Goal: Transaction & Acquisition: Obtain resource

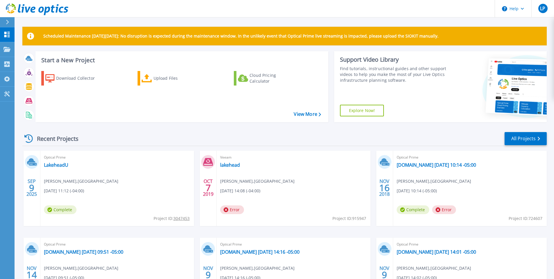
click at [187, 220] on tcxspan "3047453" at bounding box center [181, 218] width 16 height 6
click at [49, 165] on link "LakeheadU" at bounding box center [56, 165] width 24 height 6
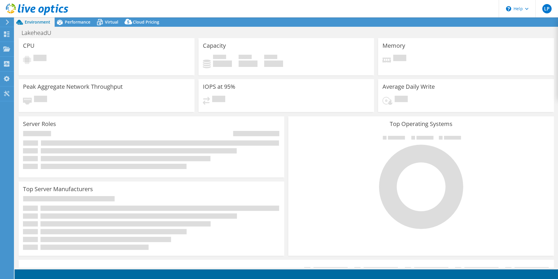
select select "Canada"
select select "CAD"
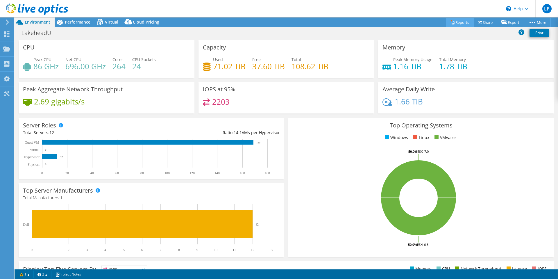
click at [460, 19] on link "Reports" at bounding box center [460, 22] width 28 height 9
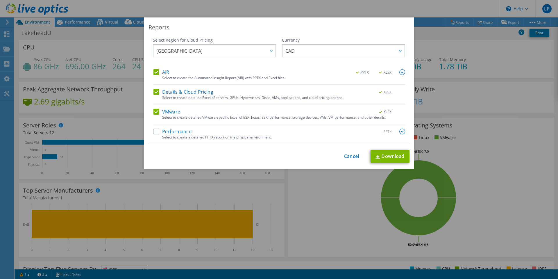
click at [154, 132] on label "Performance" at bounding box center [173, 132] width 38 height 6
click at [0, 0] on input "Performance" at bounding box center [0, 0] width 0 height 0
click at [352, 156] on link "Cancel" at bounding box center [351, 157] width 15 height 6
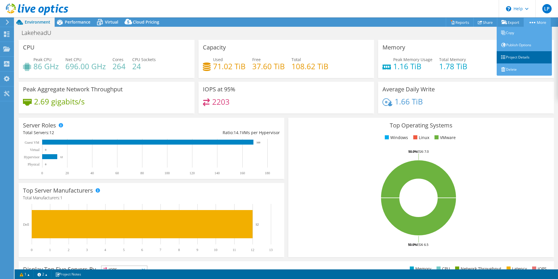
click at [513, 54] on link "Project Details" at bounding box center [524, 57] width 55 height 12
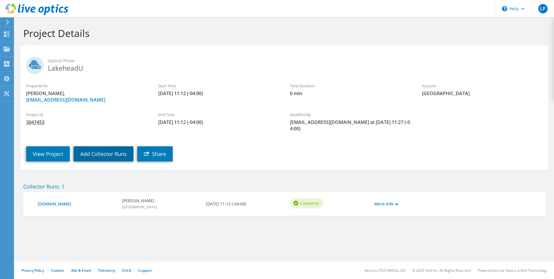
click at [103, 148] on link "Add Collector Runs" at bounding box center [104, 153] width 60 height 15
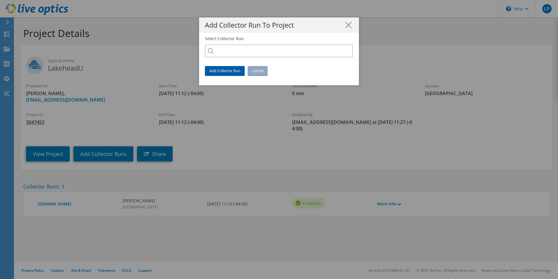
click at [232, 71] on link "Add Collector Run" at bounding box center [225, 70] width 40 height 9
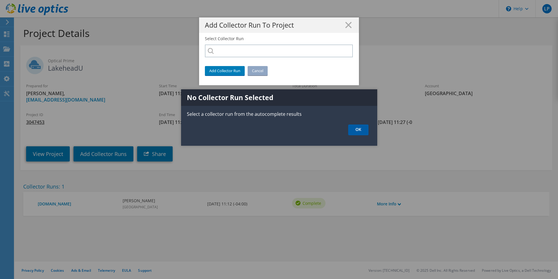
click at [354, 131] on link "OK" at bounding box center [358, 129] width 20 height 11
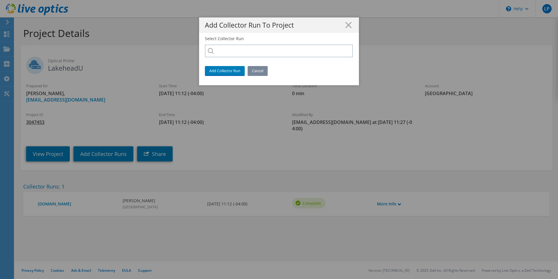
click at [256, 71] on link "Cancel" at bounding box center [258, 70] width 20 height 9
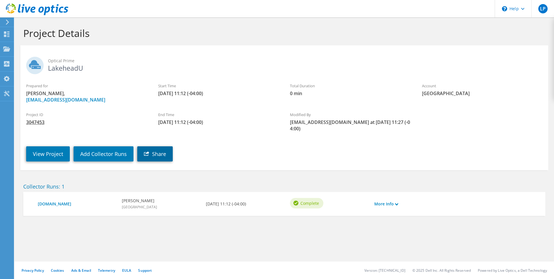
click at [154, 146] on link "Share" at bounding box center [154, 153] width 35 height 15
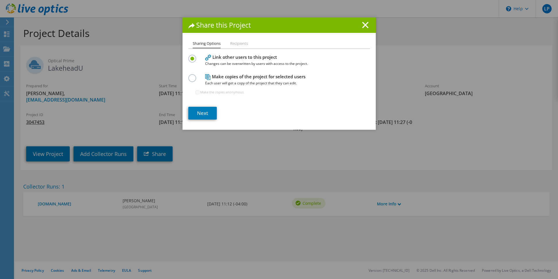
click at [190, 76] on label at bounding box center [193, 74] width 10 height 1
click at [0, 0] on input "radio" at bounding box center [0, 0] width 0 height 0
click at [198, 113] on link "Next" at bounding box center [202, 113] width 28 height 13
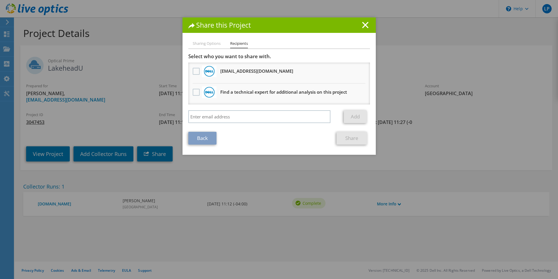
click at [359, 26] on h1 "Share this Project" at bounding box center [279, 25] width 182 height 7
click at [363, 25] on line at bounding box center [366, 25] width 6 height 6
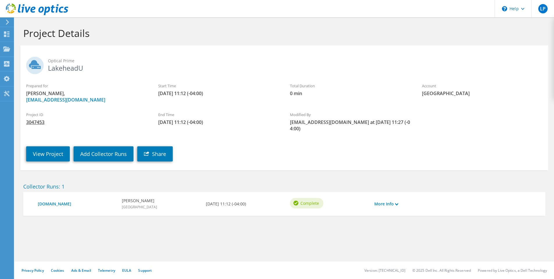
click at [4, 21] on div at bounding box center [6, 21] width 6 height 5
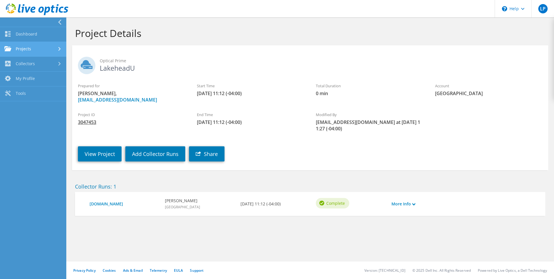
click at [22, 54] on link "Projects" at bounding box center [33, 49] width 66 height 15
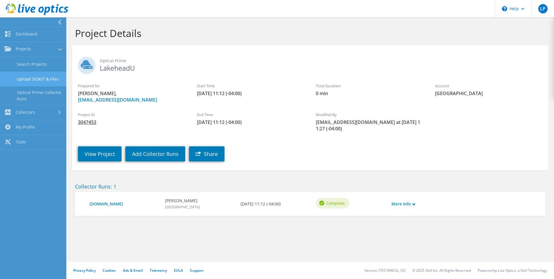
click at [26, 76] on link "Upload SIOKIT & Files" at bounding box center [33, 79] width 66 height 15
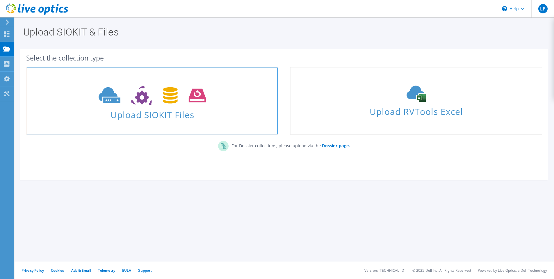
click at [160, 113] on span "Upload SIOKIT Files" at bounding box center [152, 113] width 251 height 13
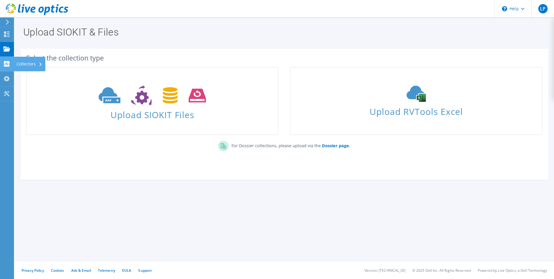
click at [7, 63] on use at bounding box center [7, 64] width 6 height 6
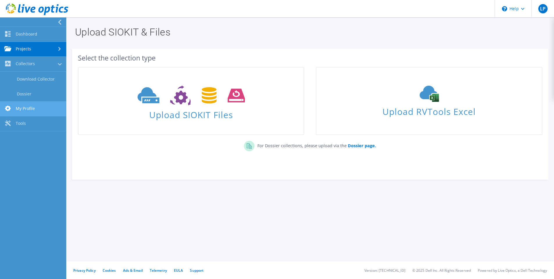
click at [14, 106] on link "My Profile" at bounding box center [33, 108] width 66 height 15
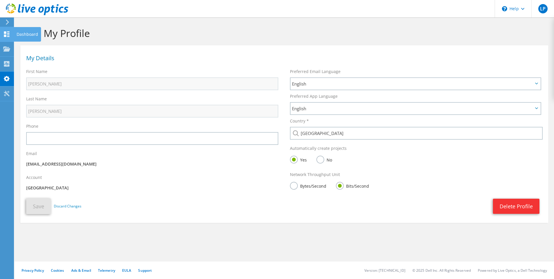
click at [5, 32] on use at bounding box center [7, 34] width 6 height 6
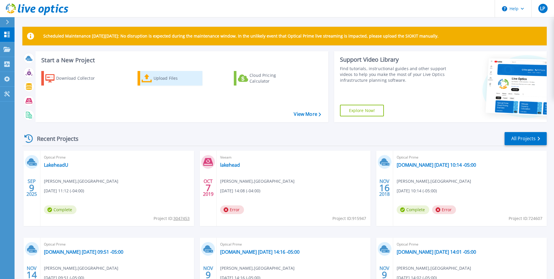
click at [157, 77] on div "Upload Files" at bounding box center [177, 78] width 47 height 12
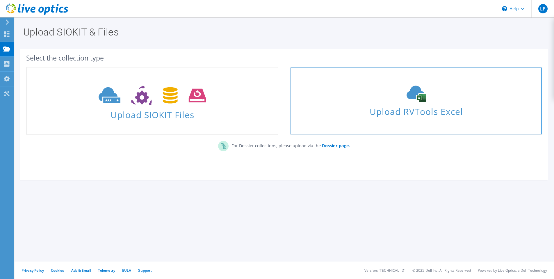
click at [345, 99] on div "Upload RVTools Excel" at bounding box center [415, 100] width 251 height 31
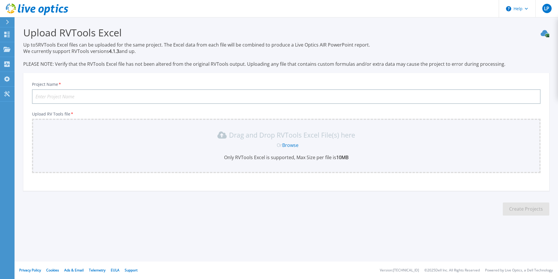
click at [124, 96] on input "Project Name *" at bounding box center [286, 96] width 509 height 15
type input "[GEOGRAPHIC_DATA]"
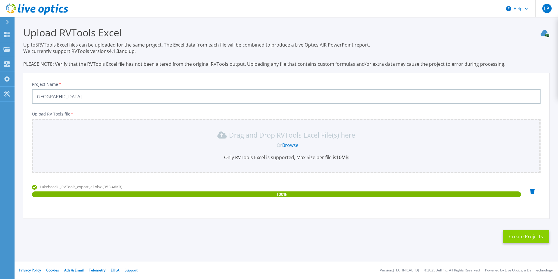
click at [541, 240] on button "Create Projects" at bounding box center [526, 236] width 47 height 13
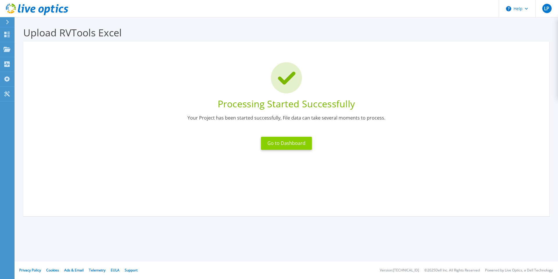
click at [289, 145] on button "Go to Dashboard" at bounding box center [286, 143] width 51 height 13
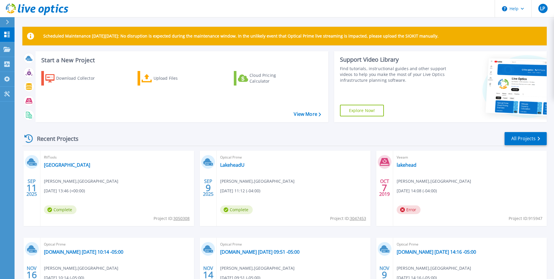
click at [183, 221] on span "Project ID: 3050308" at bounding box center [172, 218] width 36 height 6
click at [183, 218] on tcxspan "3050308" at bounding box center [181, 218] width 16 height 6
click at [64, 161] on div "RVTools Lakehead University lee potestio , LAKEHEAD UNIVERSITY 09/11/2025, 13:4…" at bounding box center [117, 188] width 154 height 75
click at [64, 163] on link "Lakehead University" at bounding box center [67, 165] width 46 height 6
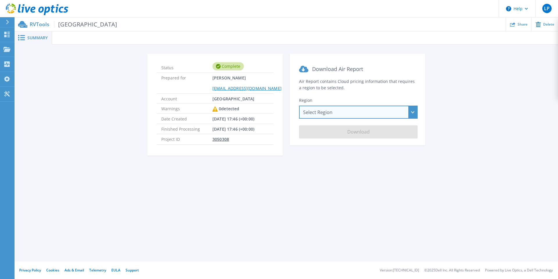
click at [412, 111] on div "Select Region Asia Pacific (Hong Kong) Asia Pacific (Mumbai) Asia Pacific (Seou…" at bounding box center [358, 112] width 119 height 13
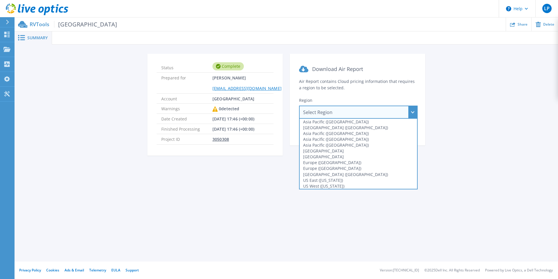
click at [412, 111] on div "Select Region Asia Pacific (Hong Kong) Asia Pacific (Mumbai) Asia Pacific (Seou…" at bounding box center [358, 112] width 119 height 13
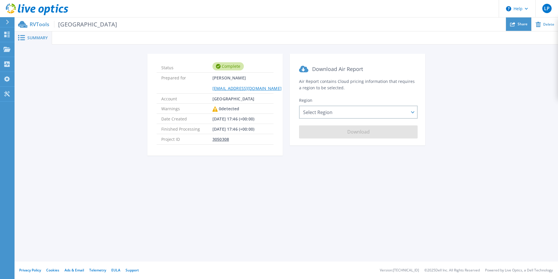
click at [523, 26] on span "Share" at bounding box center [523, 23] width 10 height 3
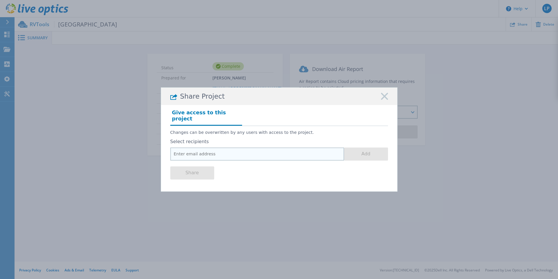
paste input "Razvan.Caloianu@dell.com"
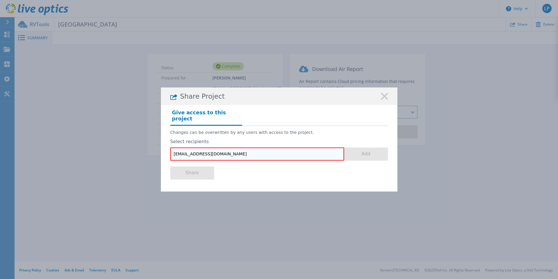
type input "Razvan.Caloianu@dell.com"
click at [280, 166] on div "Share" at bounding box center [279, 171] width 218 height 23
click at [174, 153] on input "Razvan.Caloianu@dell.com" at bounding box center [257, 153] width 174 height 13
click at [372, 151] on button "Add" at bounding box center [366, 153] width 44 height 13
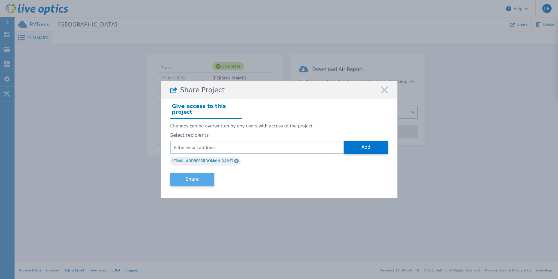
click at [191, 177] on button "Share" at bounding box center [192, 179] width 44 height 13
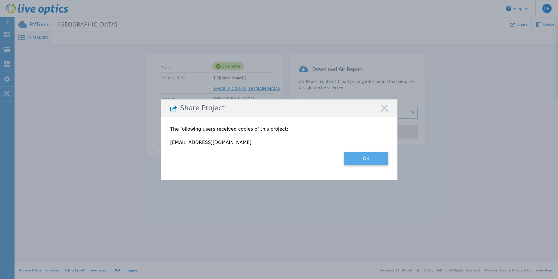
click at [355, 158] on button "Ok" at bounding box center [366, 158] width 44 height 13
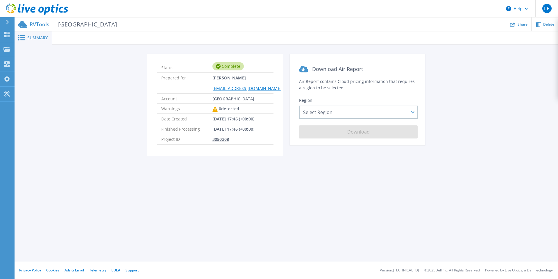
click at [33, 37] on span "Summary" at bounding box center [37, 38] width 20 height 4
click at [8, 23] on icon at bounding box center [7, 22] width 3 height 5
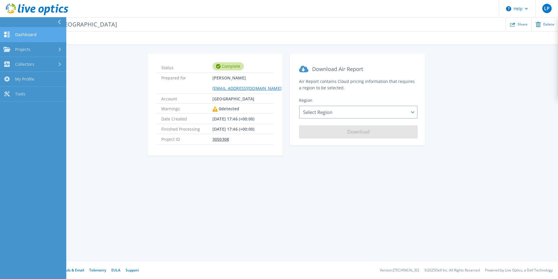
click at [16, 32] on span "Dashboard" at bounding box center [26, 34] width 22 height 5
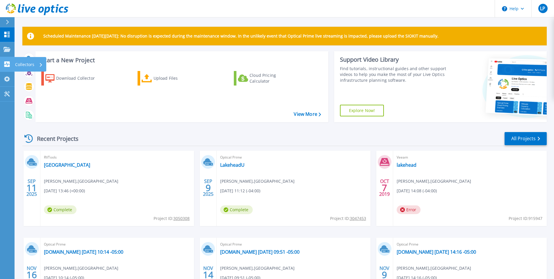
click at [8, 57] on link "Collectors Collectors" at bounding box center [7, 64] width 15 height 15
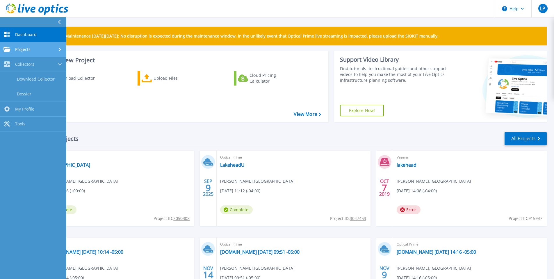
click at [14, 46] on link "Projects Projects" at bounding box center [33, 49] width 66 height 15
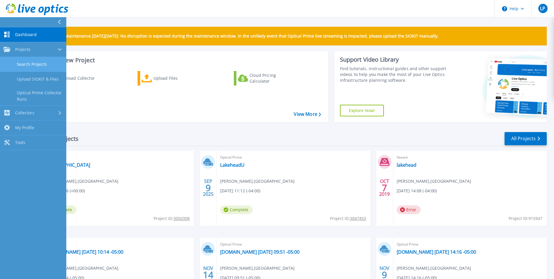
click at [26, 64] on link "Search Projects" at bounding box center [33, 64] width 66 height 15
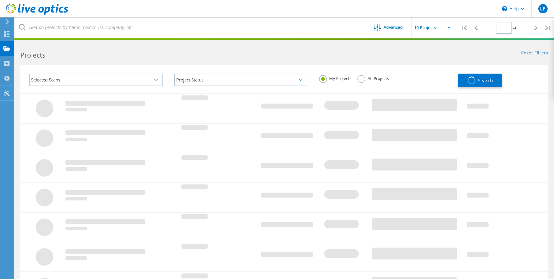
type input "1"
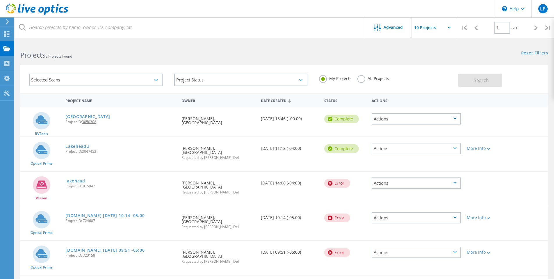
click at [458, 115] on div "Actions" at bounding box center [416, 118] width 89 height 11
click at [518, 127] on div "RVTools Lakehead University Project ID: 3050308 Requested By lee potestio, LAKE…" at bounding box center [284, 121] width 528 height 29
click at [75, 146] on link "LakeheadU" at bounding box center [77, 146] width 24 height 4
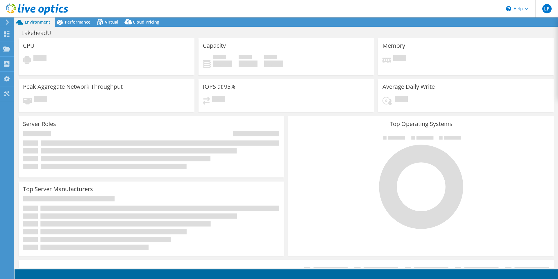
select select "[GEOGRAPHIC_DATA]"
select select "CAD"
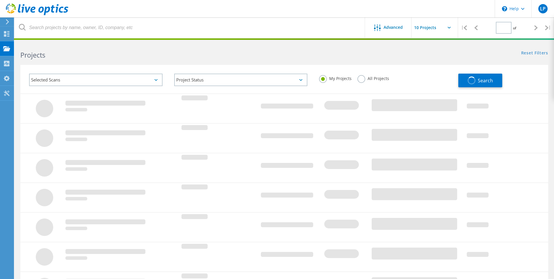
type input "1"
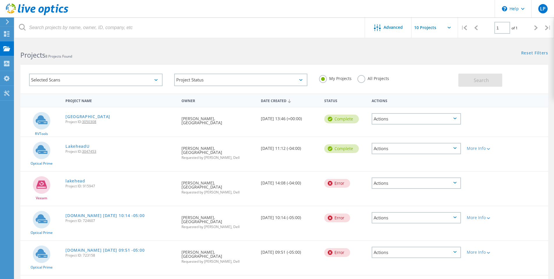
click at [460, 149] on div "Actions" at bounding box center [416, 148] width 89 height 11
click at [399, 151] on div "Share" at bounding box center [416, 153] width 88 height 9
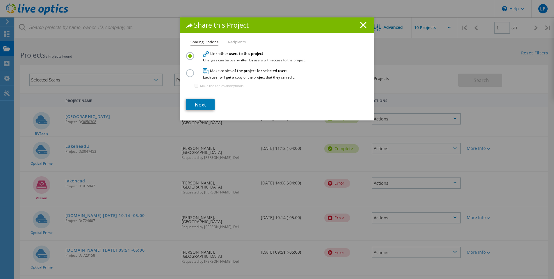
click at [236, 41] on li "Recipients" at bounding box center [237, 42] width 18 height 5
click at [188, 71] on label at bounding box center [191, 69] width 10 height 1
click at [0, 0] on input "radio" at bounding box center [0, 0] width 0 height 0
click at [188, 53] on label at bounding box center [191, 52] width 10 height 1
click at [0, 0] on input "radio" at bounding box center [0, 0] width 0 height 0
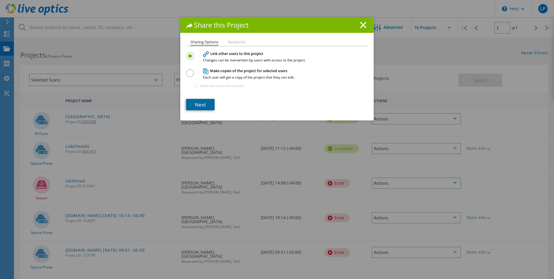
click at [195, 106] on link "Next" at bounding box center [200, 104] width 28 height 11
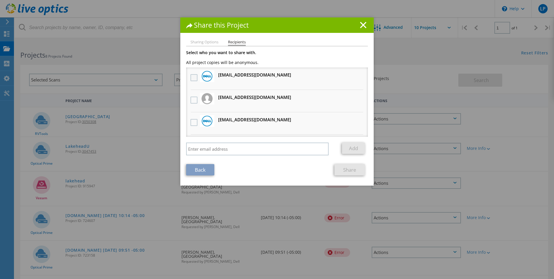
click at [193, 78] on label at bounding box center [194, 77] width 8 height 7
click at [0, 0] on input "checkbox" at bounding box center [0, 0] width 0 height 0
click at [346, 172] on link "Share" at bounding box center [349, 169] width 31 height 11
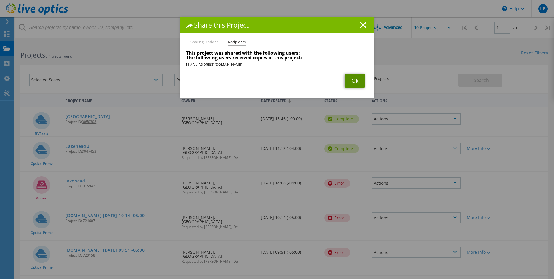
click at [349, 83] on link "Ok" at bounding box center [355, 81] width 20 height 14
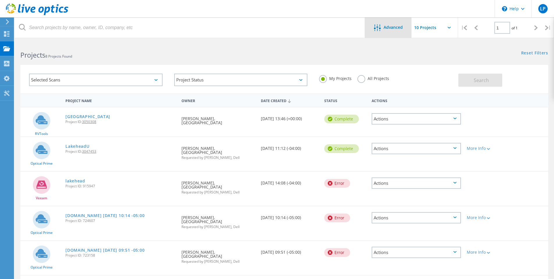
click at [380, 25] on icon at bounding box center [377, 27] width 7 height 7
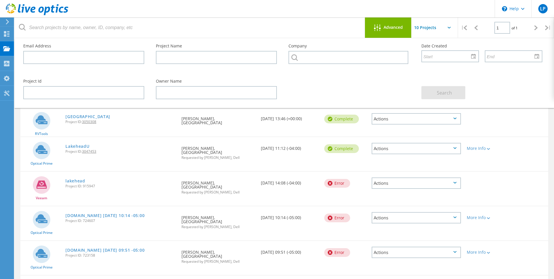
click at [380, 25] on icon at bounding box center [377, 27] width 7 height 7
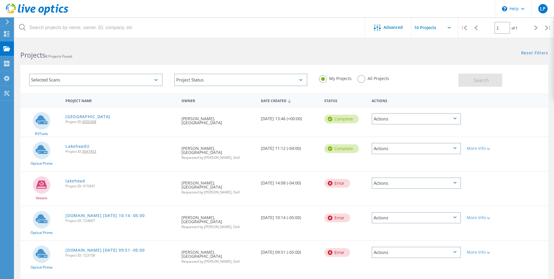
click at [454, 123] on div "Actions" at bounding box center [416, 118] width 89 height 11
click at [402, 108] on div "Project Details" at bounding box center [416, 109] width 88 height 9
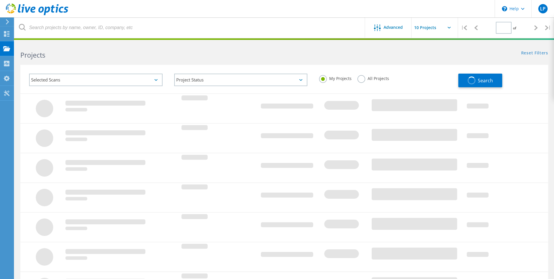
type input "1"
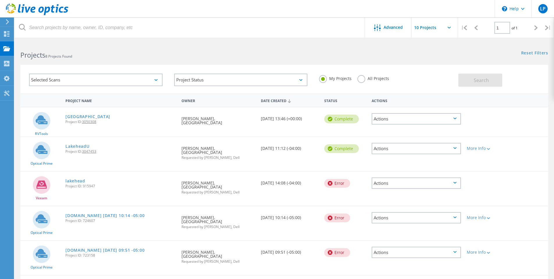
click at [149, 77] on div "Selected Scans" at bounding box center [95, 80] width 133 height 13
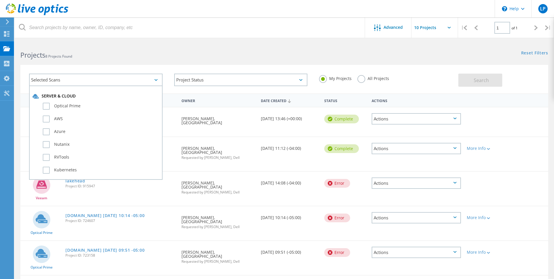
click at [127, 51] on h2 "Projects 8 Projects Found" at bounding box center [149, 55] width 258 height 10
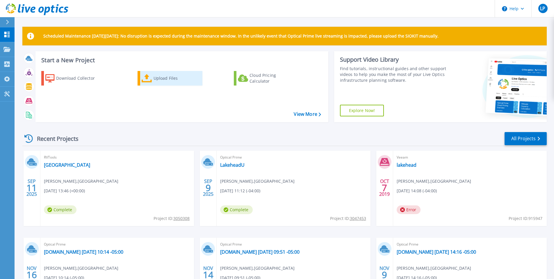
click at [160, 79] on div "Upload Files" at bounding box center [177, 78] width 47 height 12
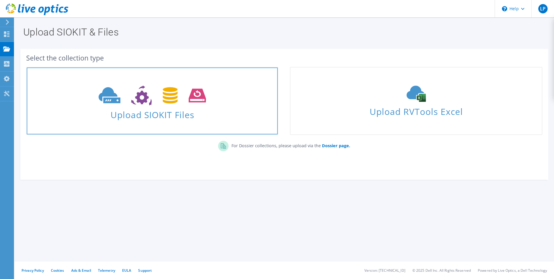
click at [199, 115] on span "Upload SIOKIT Files" at bounding box center [152, 113] width 251 height 13
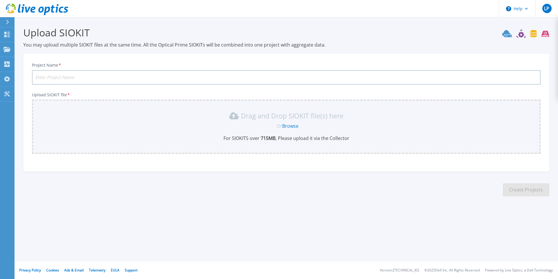
click at [143, 80] on input "Project Name *" at bounding box center [286, 77] width 509 height 15
click at [57, 77] on input "Lakehead Live Optic" at bounding box center [286, 77] width 509 height 15
type input "LakeheadU Live Optic"
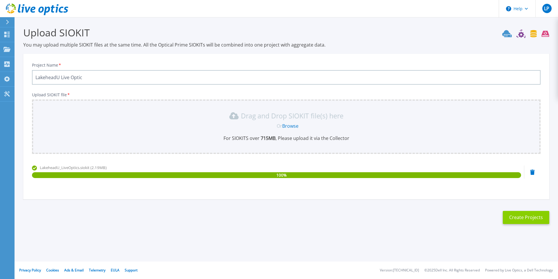
click at [532, 221] on button "Create Projects" at bounding box center [526, 217] width 47 height 13
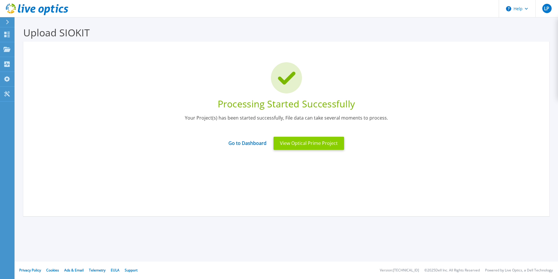
click at [331, 149] on button "View Optical Prime Project" at bounding box center [309, 143] width 71 height 13
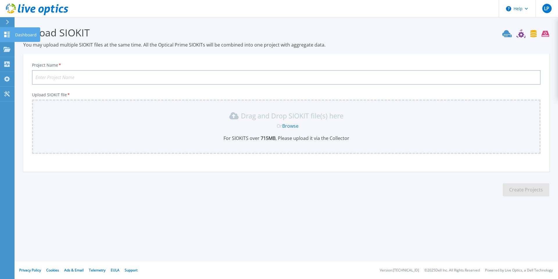
click at [15, 33] on div "Dashboard" at bounding box center [27, 34] width 26 height 15
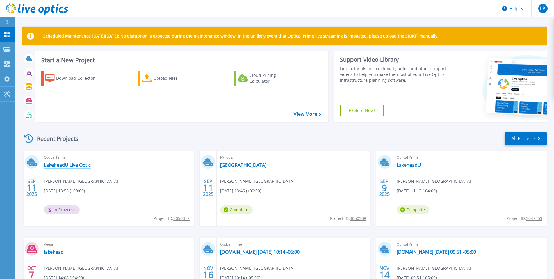
click at [54, 167] on link "LakeheadU Live Optic" at bounding box center [67, 165] width 47 height 6
click at [152, 197] on div "Optical Prime LakeheadU Live Optic [PERSON_NAME] , [GEOGRAPHIC_DATA] [DATE] 13:…" at bounding box center [117, 188] width 154 height 75
click at [73, 166] on link "LakeheadU Live Optic" at bounding box center [67, 165] width 47 height 6
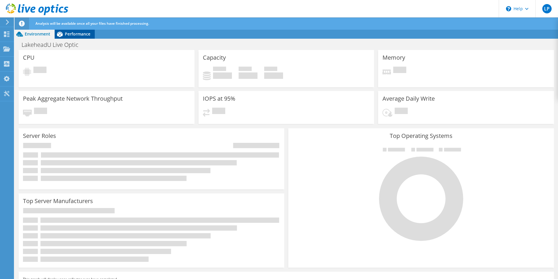
click at [78, 34] on span "Performance" at bounding box center [78, 34] width 26 height 6
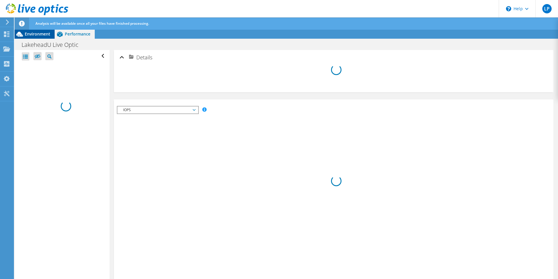
click at [41, 30] on div "Environment" at bounding box center [35, 33] width 40 height 9
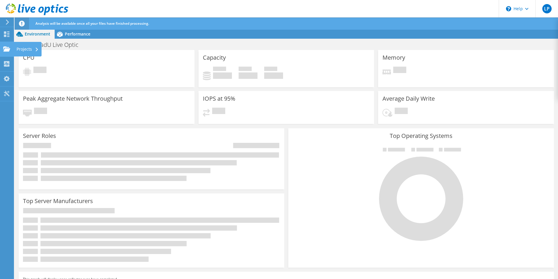
click at [5, 52] on div at bounding box center [6, 50] width 7 height 6
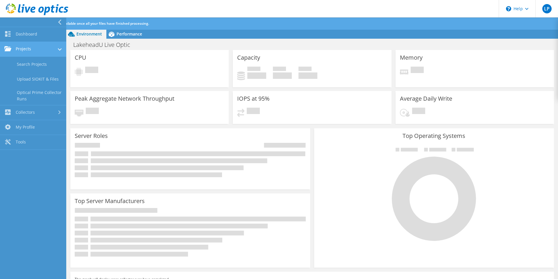
click at [29, 48] on link "Projects" at bounding box center [33, 49] width 66 height 15
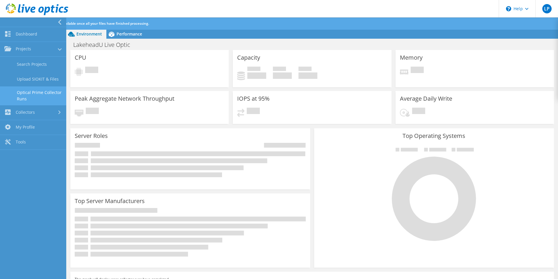
click at [40, 90] on link "Optical Prime Collector Runs" at bounding box center [33, 95] width 66 height 19
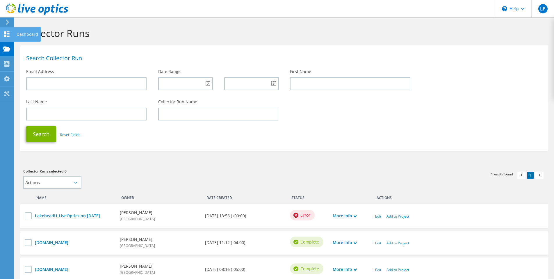
click at [21, 35] on div "Dashboard" at bounding box center [27, 34] width 27 height 15
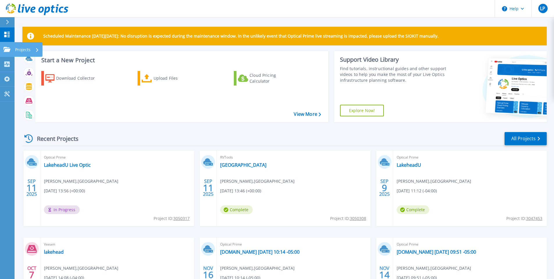
click at [9, 47] on icon at bounding box center [6, 49] width 7 height 5
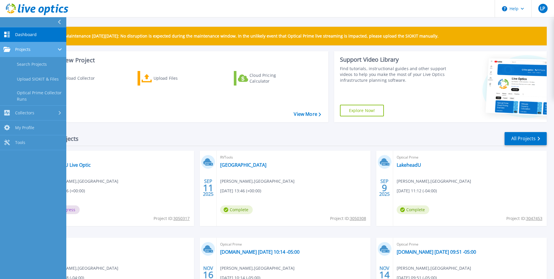
click at [9, 47] on icon at bounding box center [6, 49] width 7 height 5
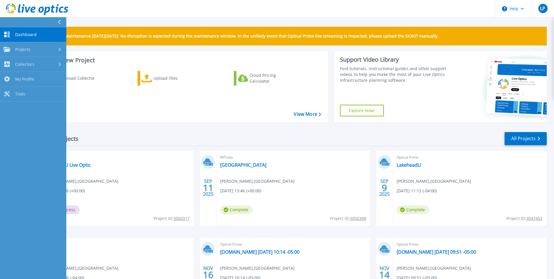
click at [18, 34] on span "Dashboard" at bounding box center [26, 34] width 22 height 5
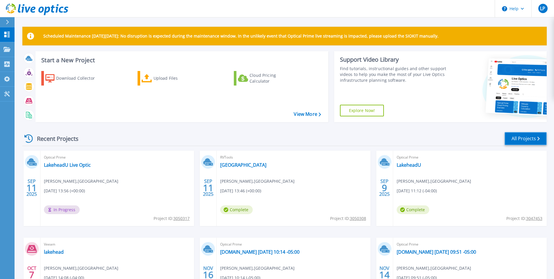
click at [519, 142] on link "All Projects" at bounding box center [525, 138] width 42 height 13
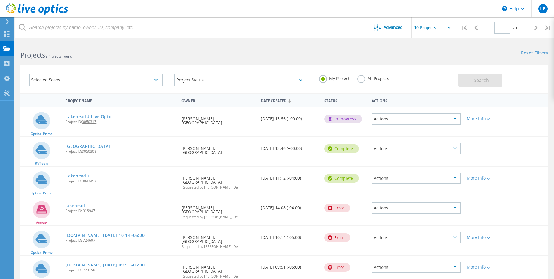
type input "1"
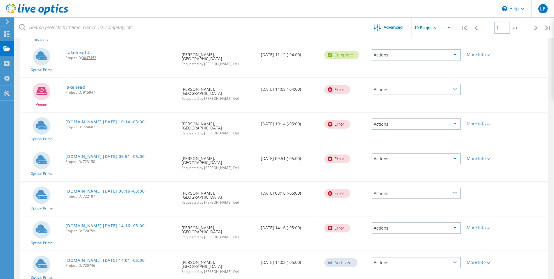
scroll to position [124, 0]
click at [454, 256] on div "Actions" at bounding box center [416, 261] width 89 height 11
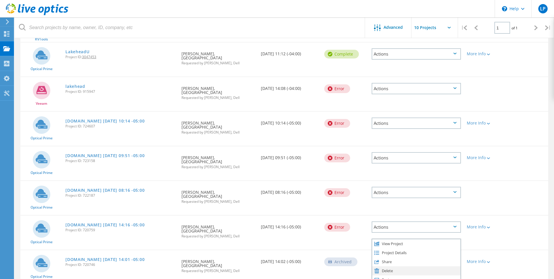
click at [413, 266] on div "Delete" at bounding box center [416, 270] width 88 height 9
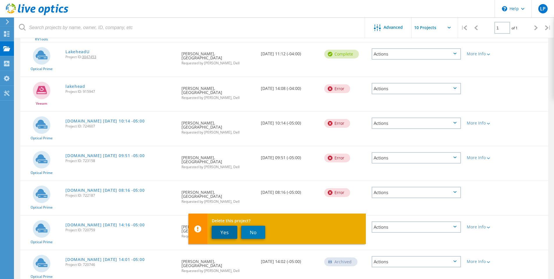
click at [219, 231] on button "Yes" at bounding box center [225, 232] width 26 height 13
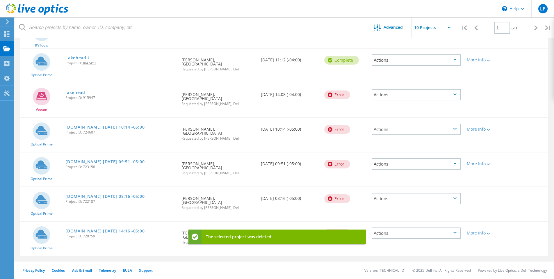
scroll to position [94, 0]
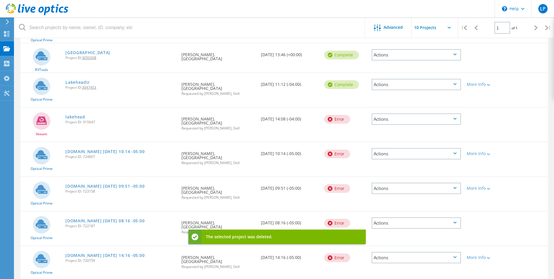
click at [454, 222] on icon at bounding box center [454, 223] width 3 height 2
click at [398, 223] on div "Delete" at bounding box center [416, 227] width 88 height 9
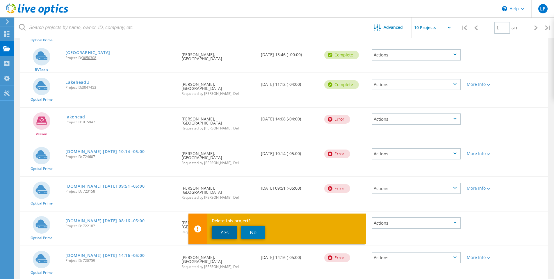
click at [220, 238] on button "Yes" at bounding box center [225, 232] width 26 height 13
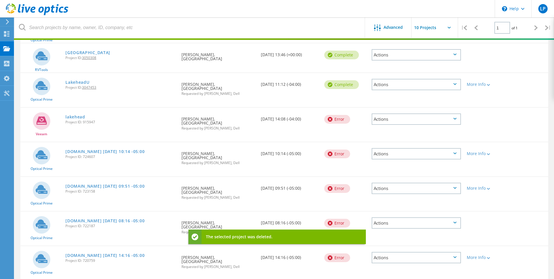
scroll to position [63, 0]
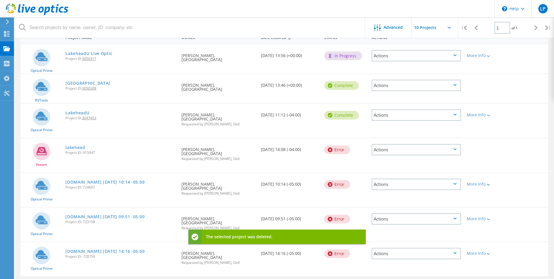
click at [452, 248] on div "Actions" at bounding box center [416, 253] width 89 height 11
click at [393, 258] on div "Delete" at bounding box center [416, 262] width 88 height 9
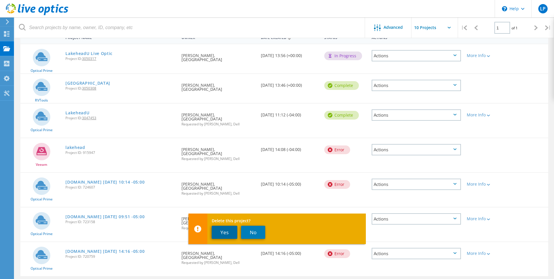
click at [221, 229] on button "Yes" at bounding box center [225, 232] width 26 height 13
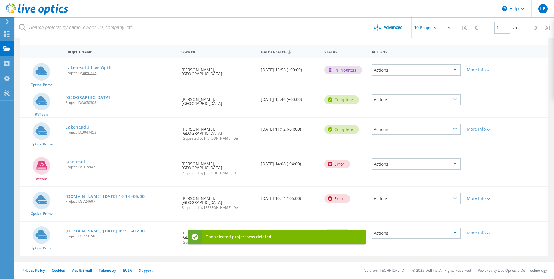
scroll to position [33, 0]
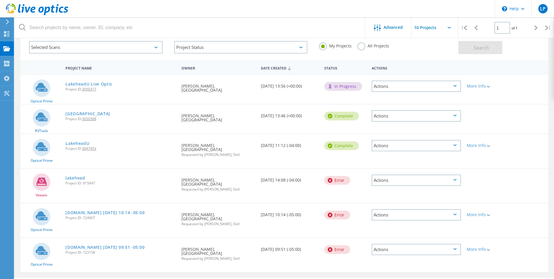
click at [455, 248] on icon at bounding box center [454, 249] width 3 height 2
click at [402, 254] on div "Delete" at bounding box center [416, 258] width 88 height 9
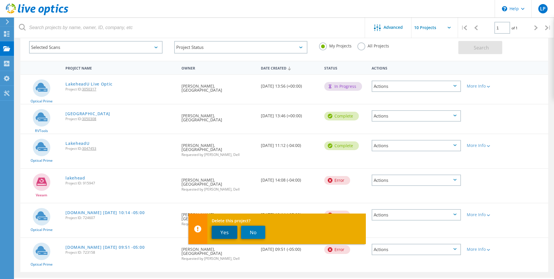
click at [218, 234] on button "Yes" at bounding box center [225, 232] width 26 height 13
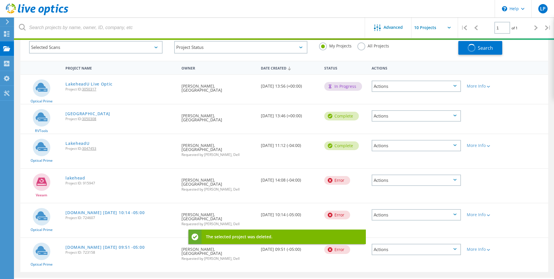
scroll to position [16, 0]
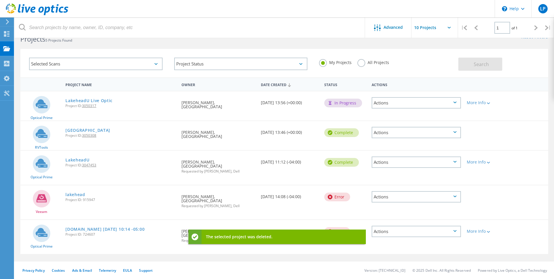
click at [455, 226] on div "Actions" at bounding box center [416, 231] width 89 height 11
click at [387, 236] on div "Delete" at bounding box center [416, 240] width 88 height 9
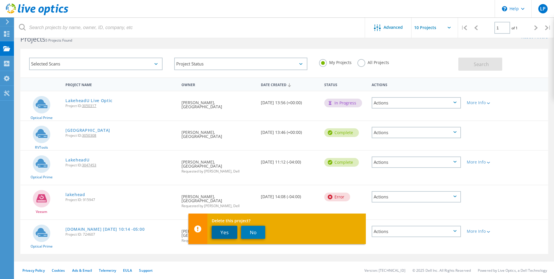
click at [231, 231] on button "Yes" at bounding box center [225, 232] width 26 height 13
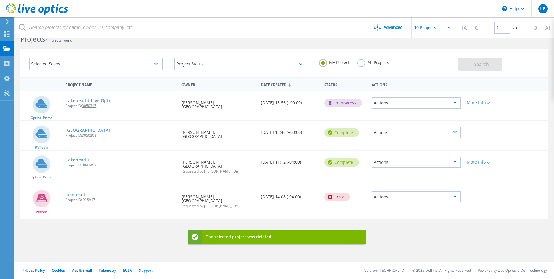
click at [457, 193] on div "Actions" at bounding box center [416, 196] width 89 height 11
click at [384, 208] on div "Delete" at bounding box center [416, 210] width 88 height 9
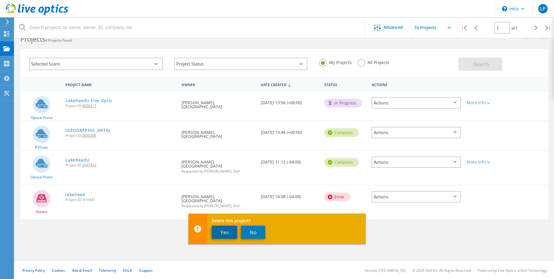
click at [221, 231] on button "Yes" at bounding box center [225, 232] width 26 height 13
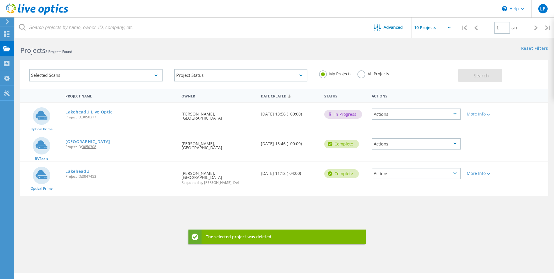
scroll to position [0, 0]
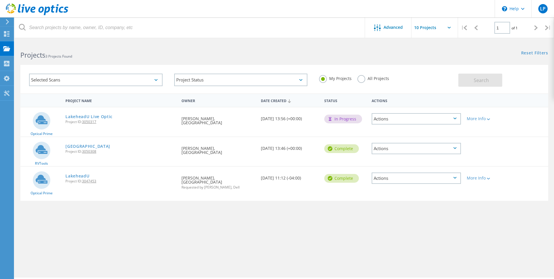
click at [453, 119] on icon at bounding box center [454, 118] width 3 height 2
click at [405, 125] on div "Share" at bounding box center [416, 123] width 88 height 9
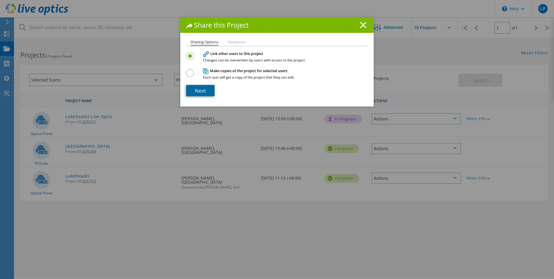
click at [192, 89] on link "Next" at bounding box center [200, 90] width 28 height 11
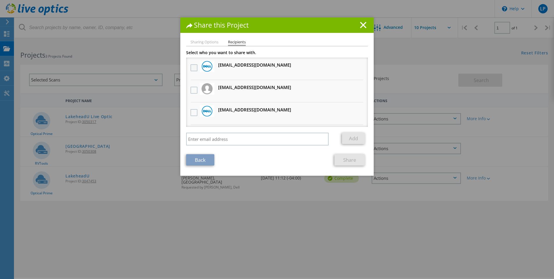
click at [193, 66] on label at bounding box center [194, 67] width 8 height 7
click at [0, 0] on input "checkbox" at bounding box center [0, 0] width 0 height 0
click at [347, 161] on link "Share" at bounding box center [349, 159] width 31 height 11
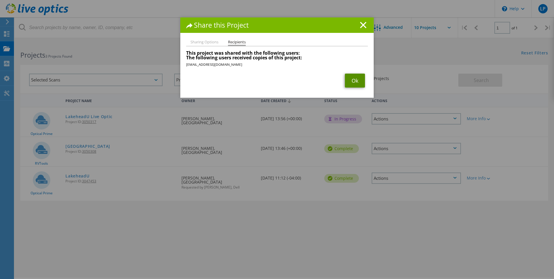
click at [348, 78] on link "Ok" at bounding box center [355, 81] width 20 height 14
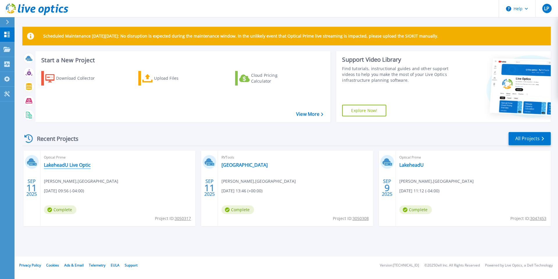
click at [58, 166] on link "LakeheadU Live Optic" at bounding box center [67, 165] width 47 height 6
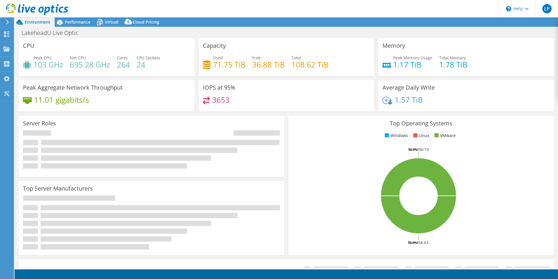
select select "USD"
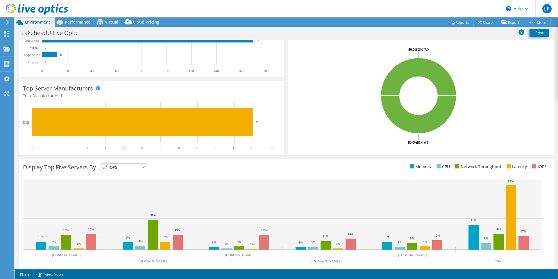
scroll to position [109, 0]
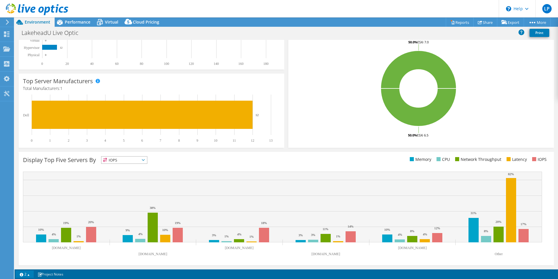
click at [28, 275] on link "2" at bounding box center [25, 273] width 18 height 7
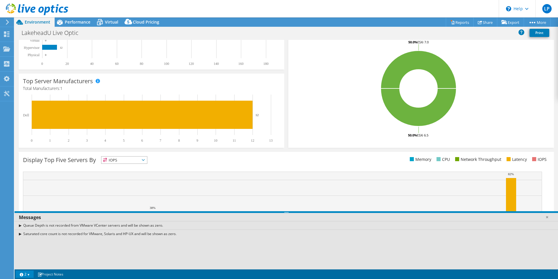
click at [28, 275] on link "2" at bounding box center [25, 273] width 18 height 7
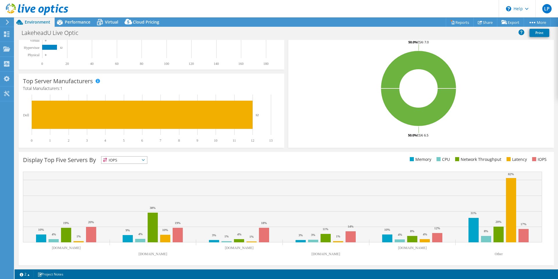
click at [147, 159] on span "IOPS" at bounding box center [124, 159] width 46 height 7
click at [119, 172] on li "Memory" at bounding box center [124, 176] width 46 height 8
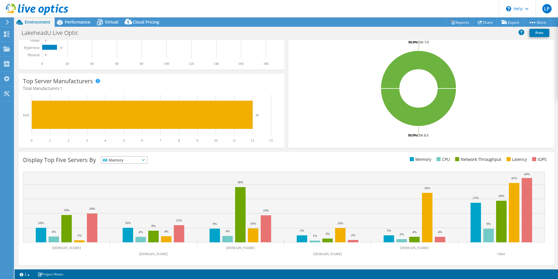
click at [147, 161] on span "Memory" at bounding box center [124, 159] width 46 height 7
click at [142, 181] on li "CPU" at bounding box center [124, 184] width 46 height 8
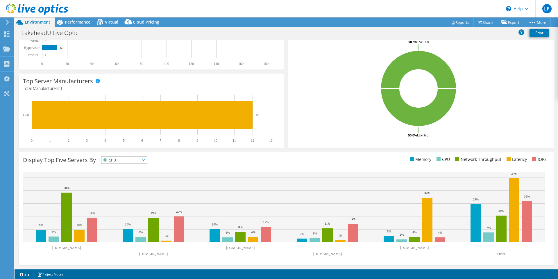
click at [147, 160] on span "CPU" at bounding box center [124, 159] width 46 height 7
click at [134, 172] on li "Memory" at bounding box center [124, 176] width 46 height 8
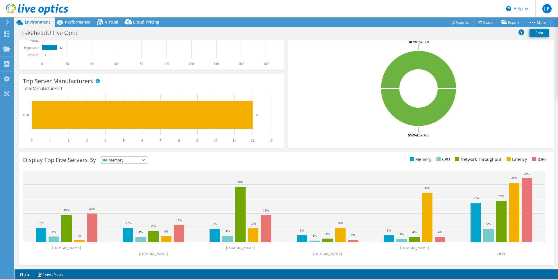
click at [140, 160] on span "Memory" at bounding box center [120, 159] width 38 height 7
click at [137, 194] on li "Network Throughput" at bounding box center [124, 192] width 46 height 8
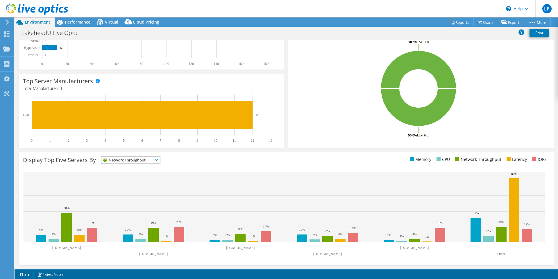
click at [160, 162] on span "Network Throughput" at bounding box center [130, 159] width 59 height 7
click at [134, 199] on li "Latency" at bounding box center [130, 200] width 59 height 8
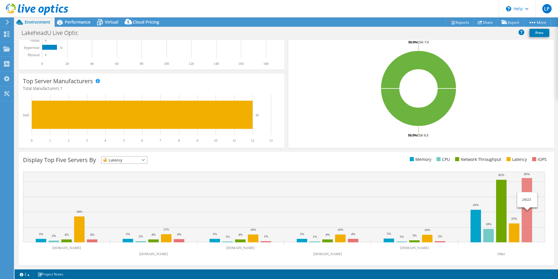
click at [525, 182] on rect at bounding box center [527, 210] width 10 height 64
click at [362, 180] on rect at bounding box center [284, 207] width 522 height 71
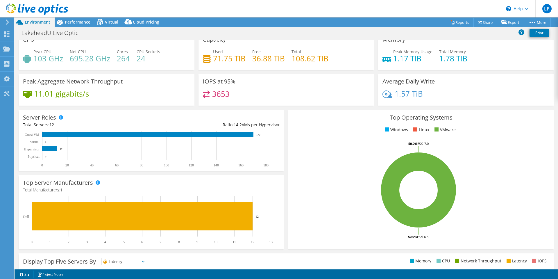
scroll to position [0, 0]
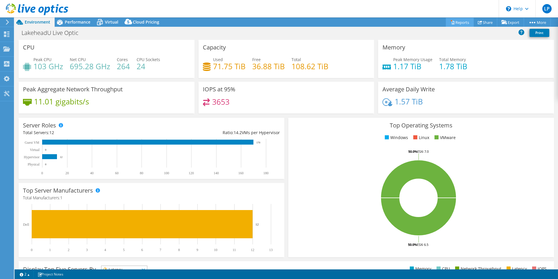
click at [449, 25] on link "Reports" at bounding box center [460, 22] width 28 height 9
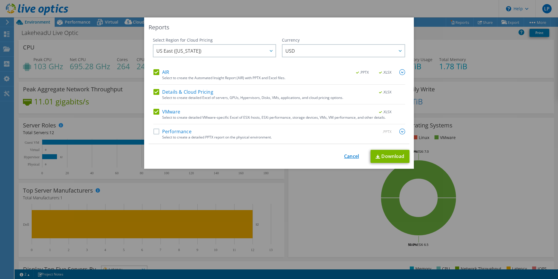
click at [349, 156] on link "Cancel" at bounding box center [351, 157] width 15 height 6
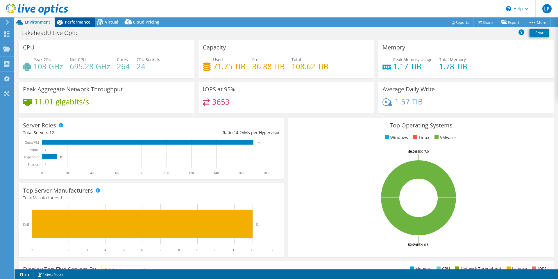
click at [76, 24] on span "Performance" at bounding box center [78, 22] width 26 height 6
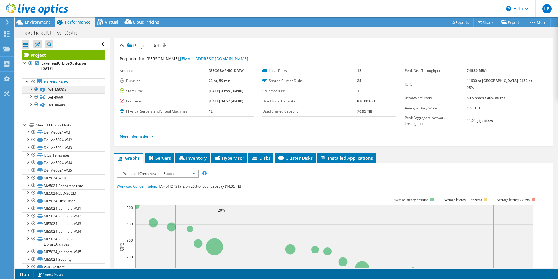
click at [53, 91] on span "Dell-M620s" at bounding box center [56, 89] width 19 height 5
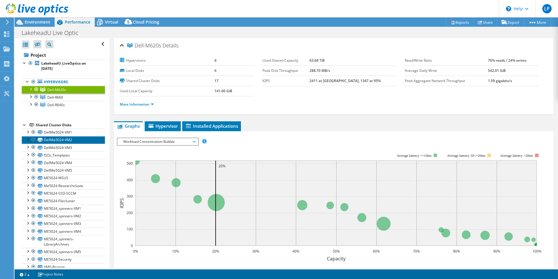
click at [51, 141] on link "DellMe5024-VM2" at bounding box center [63, 140] width 83 height 8
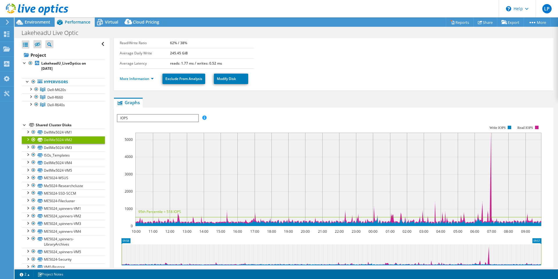
scroll to position [143, 0]
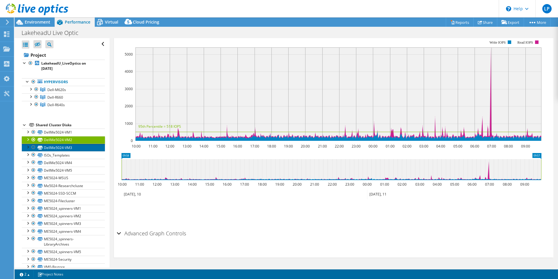
click at [52, 146] on link "DellMe5024-VM3" at bounding box center [63, 148] width 83 height 8
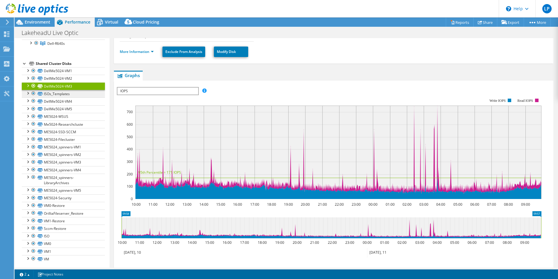
scroll to position [63, 0]
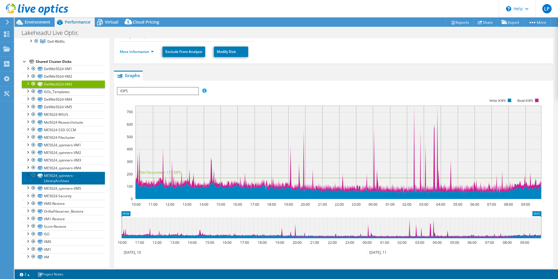
click at [51, 179] on link "ME5024_spinners-LibraryArchives" at bounding box center [63, 178] width 83 height 13
